Goal: Check status: Check status

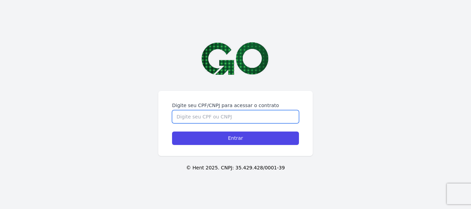
click at [227, 110] on input "Digite seu CPF/CNPJ para acessar o contrato" at bounding box center [235, 116] width 127 height 13
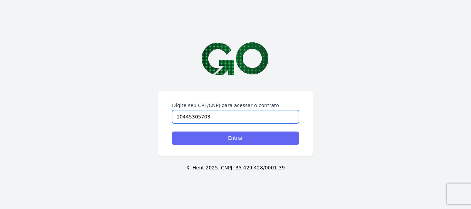
type input "10445305703"
click at [255, 132] on input "Entrar" at bounding box center [235, 138] width 127 height 13
click at [231, 138] on input "Entrar" at bounding box center [235, 138] width 127 height 13
click at [241, 140] on input "Entrar" at bounding box center [235, 138] width 127 height 13
click at [230, 138] on input "Entrar" at bounding box center [235, 138] width 127 height 13
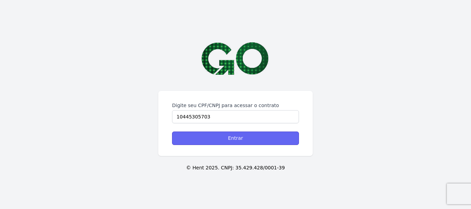
click at [240, 139] on input "Entrar" at bounding box center [235, 138] width 127 height 13
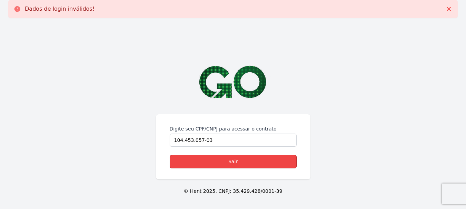
click at [228, 162] on link "Sair" at bounding box center [233, 161] width 127 height 13
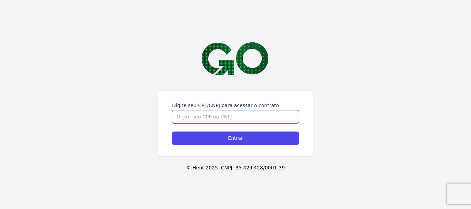
click at [192, 119] on input "Digite seu CPF/CNPJ para acessar o contrato" at bounding box center [235, 116] width 127 height 13
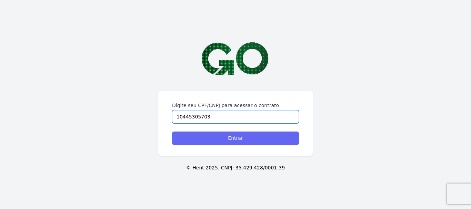
type input "10445305703"
click at [204, 138] on input "Entrar" at bounding box center [235, 138] width 127 height 13
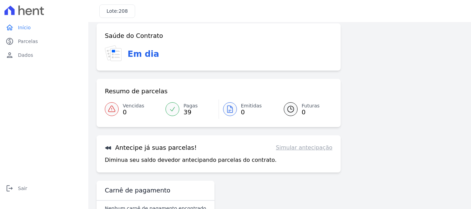
scroll to position [54, 0]
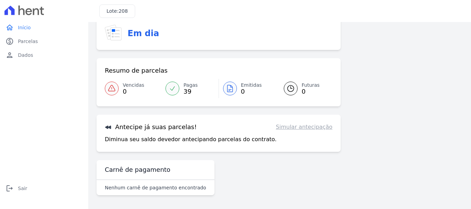
click at [173, 86] on icon at bounding box center [172, 88] width 7 height 7
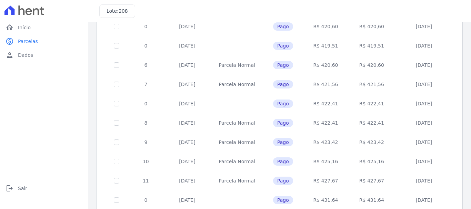
scroll to position [310, 0]
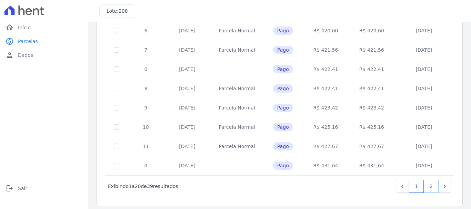
click at [428, 184] on link "2" at bounding box center [431, 186] width 15 height 13
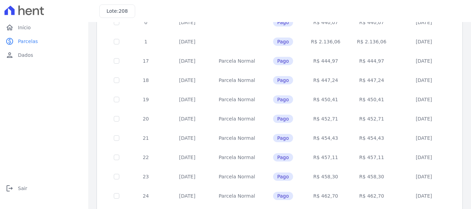
scroll to position [276, 0]
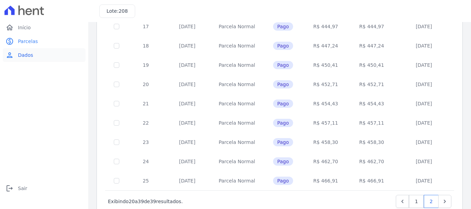
click at [23, 53] on span "Dados" at bounding box center [25, 55] width 15 height 7
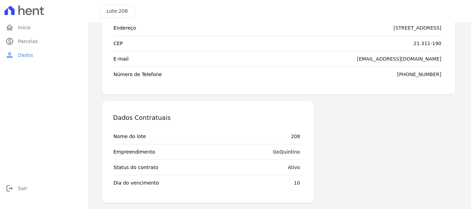
scroll to position [74, 0]
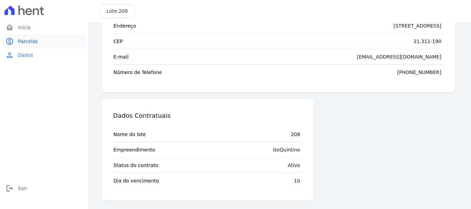
click at [27, 43] on span "Parcelas" at bounding box center [28, 41] width 20 height 7
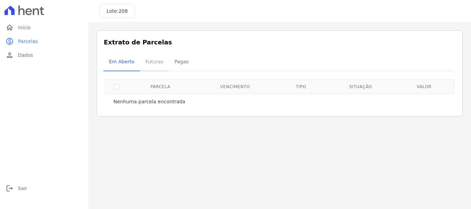
click at [145, 63] on span "Futuras" at bounding box center [154, 62] width 26 height 14
click at [123, 61] on span "Em Aberto" at bounding box center [122, 62] width 34 height 14
click at [153, 64] on span "Futuras" at bounding box center [154, 62] width 26 height 14
click at [174, 63] on span "Pagas" at bounding box center [181, 62] width 22 height 14
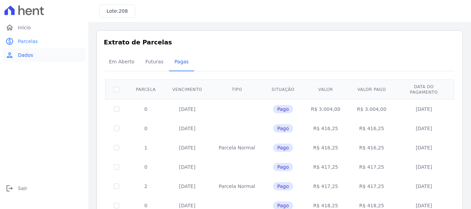
click at [20, 53] on span "Dados" at bounding box center [25, 55] width 15 height 7
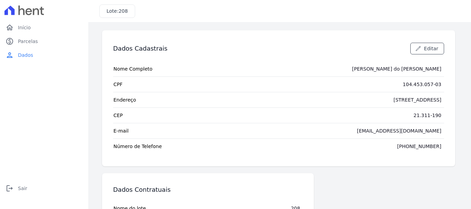
click at [16, 11] on icon at bounding box center [24, 11] width 40 height 10
